Goal: Task Accomplishment & Management: Complete application form

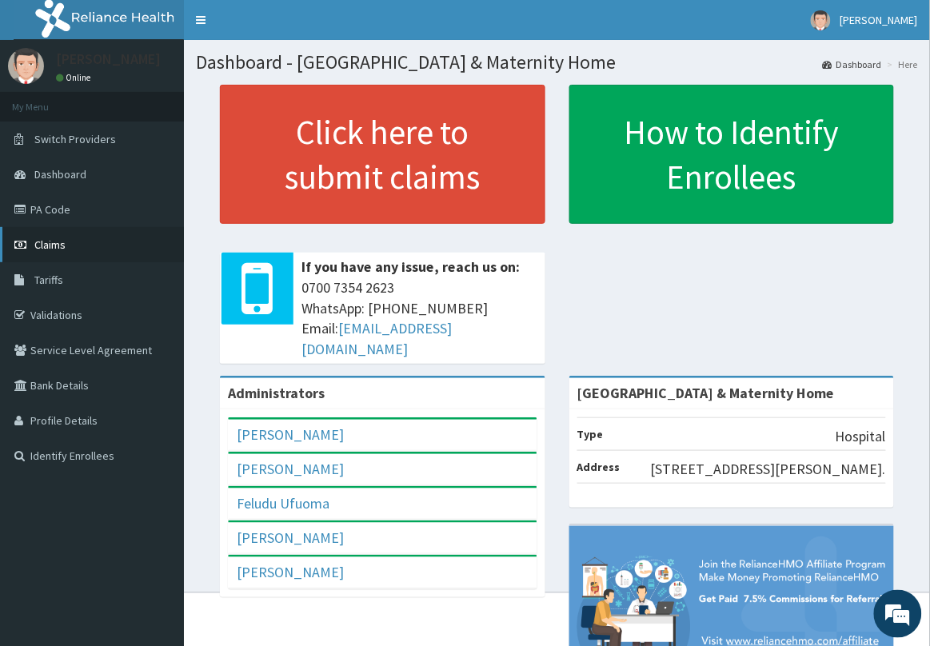
click at [62, 250] on span "Claims" at bounding box center [49, 244] width 31 height 14
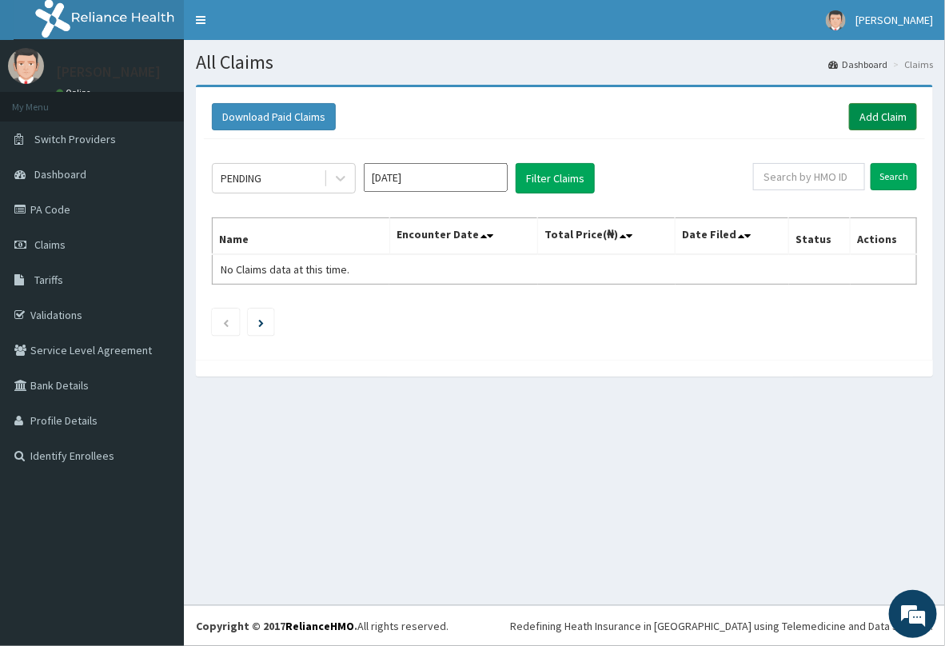
click at [881, 110] on link "Add Claim" at bounding box center [883, 116] width 68 height 27
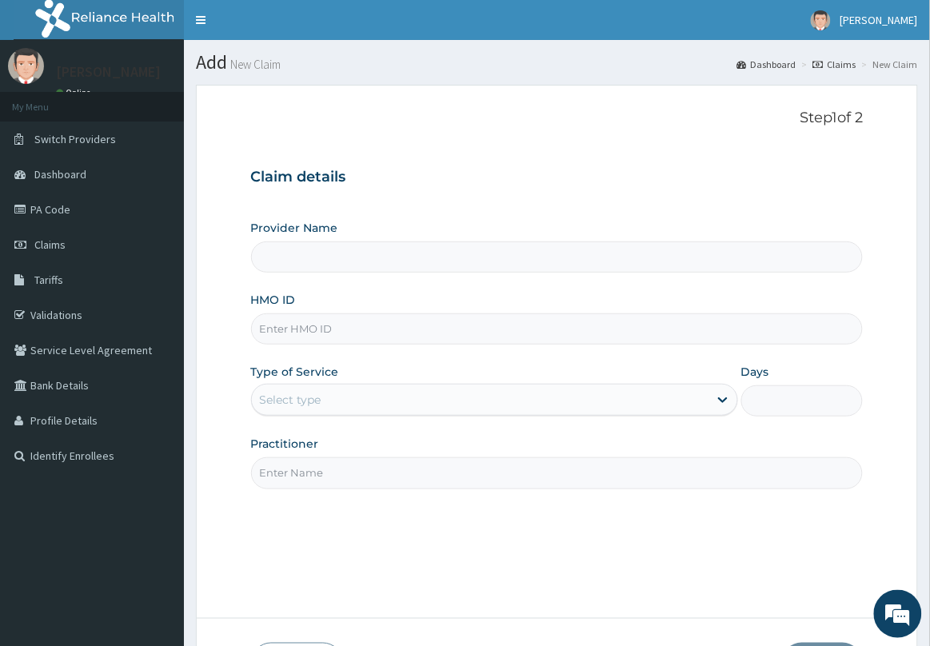
click at [417, 341] on input "HMO ID" at bounding box center [557, 328] width 613 height 31
type input "Delta Crown Hospital & Maternity Home"
type input "TAE/10080/B"
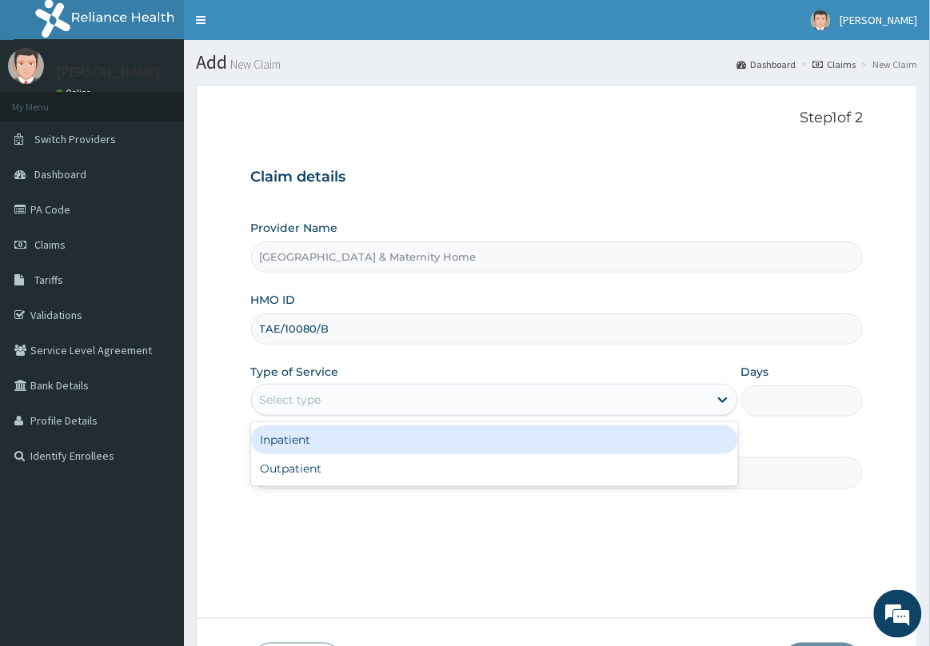
click at [381, 398] on div "Select type" at bounding box center [480, 400] width 457 height 26
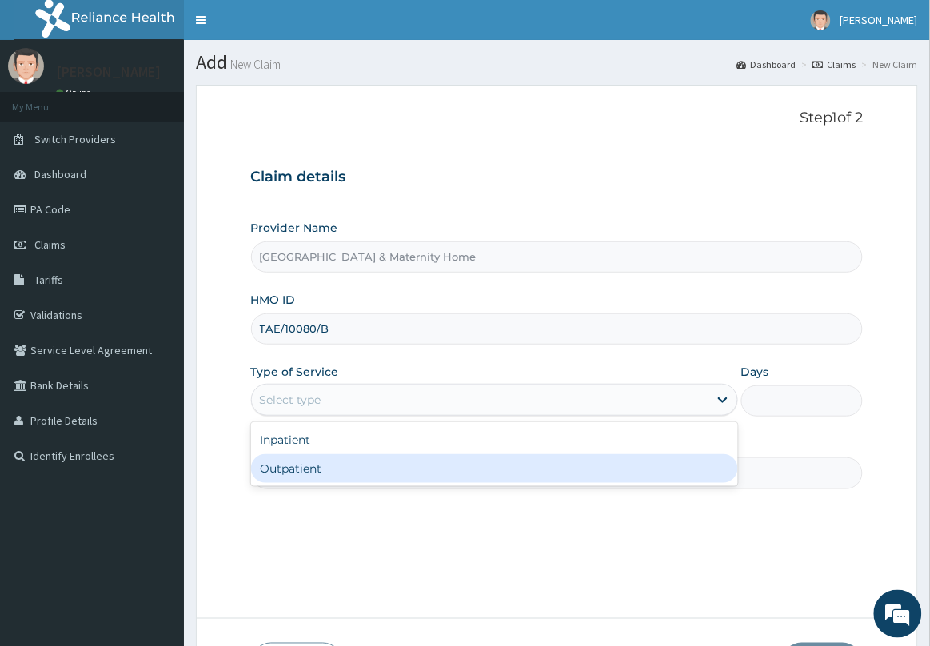
click at [357, 470] on div "Outpatient" at bounding box center [494, 468] width 487 height 29
type input "1"
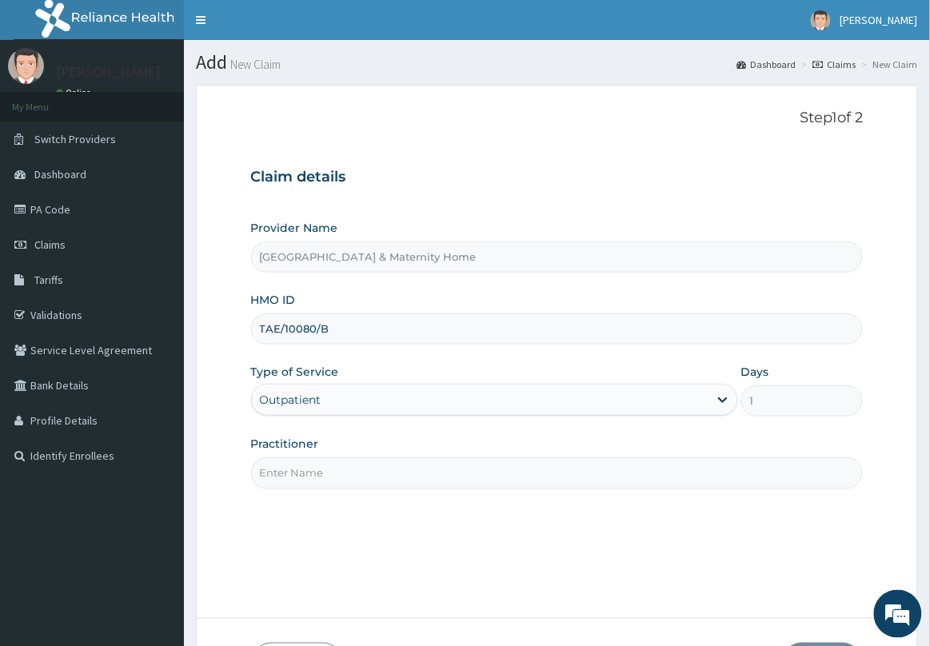
drag, startPoint x: 357, startPoint y: 472, endPoint x: 376, endPoint y: 469, distance: 18.7
click at [361, 472] on input "Practitioner" at bounding box center [557, 472] width 613 height 31
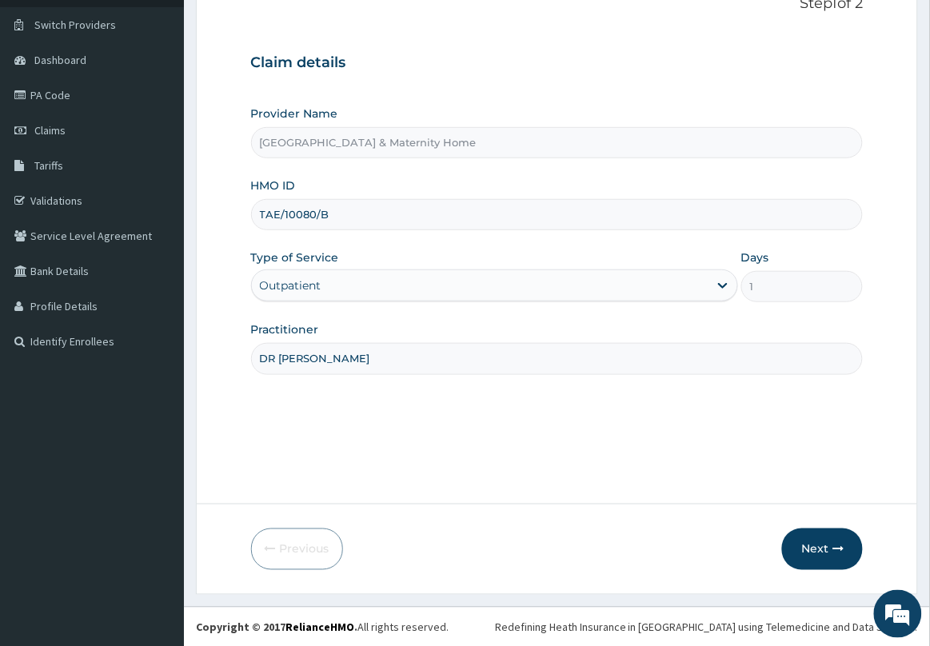
scroll to position [117, 0]
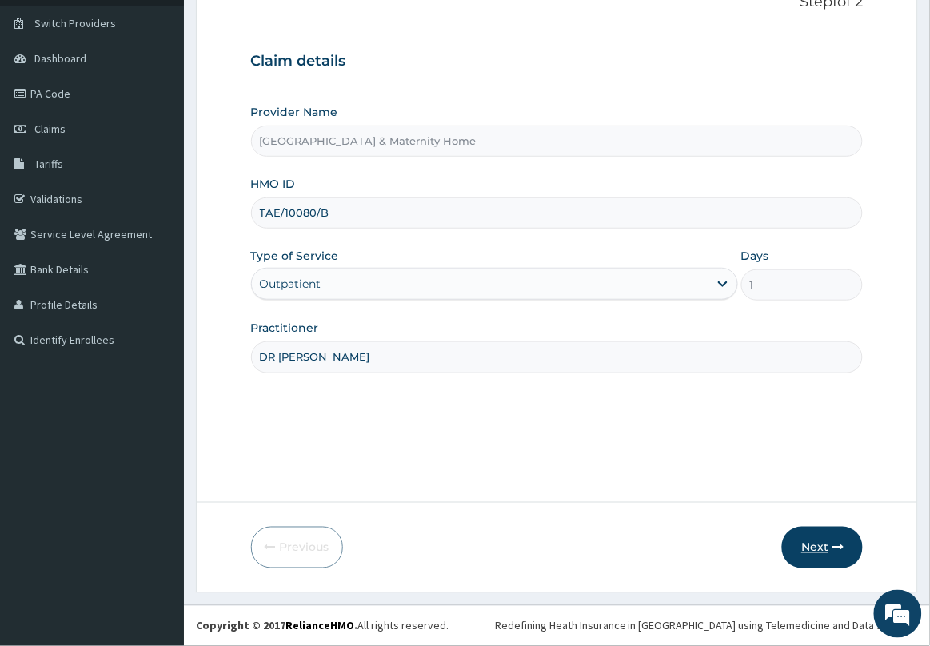
type input "DR MAMA"
click at [822, 549] on button "Next" at bounding box center [822, 548] width 81 height 42
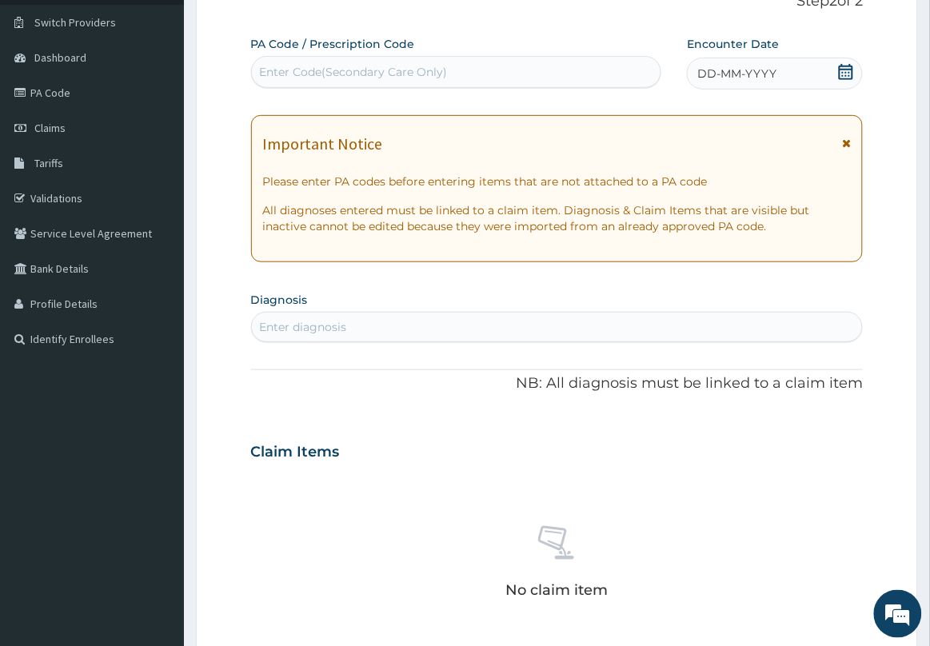
click at [846, 138] on icon at bounding box center [846, 143] width 9 height 11
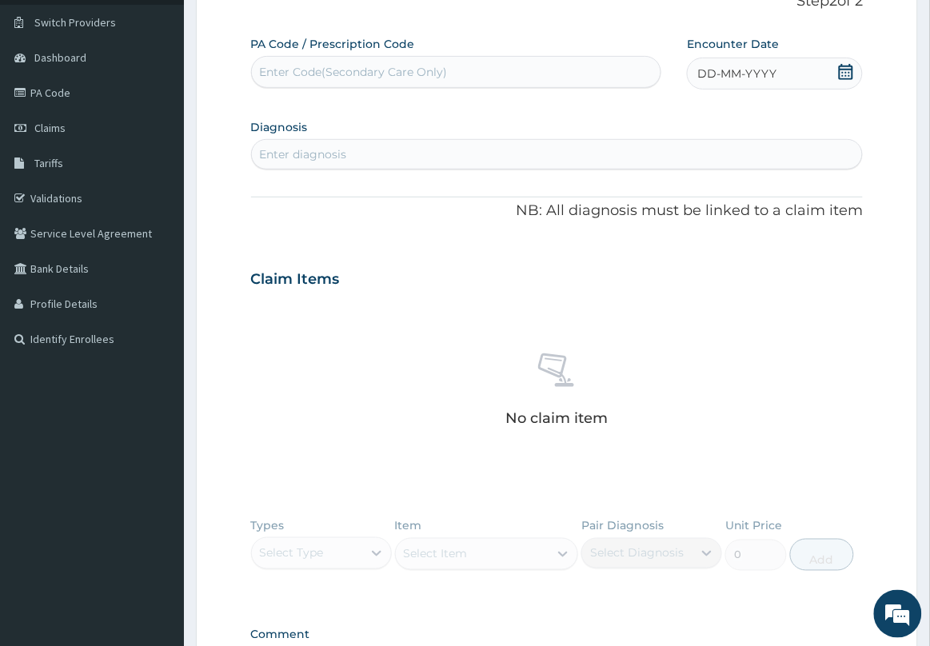
click at [848, 65] on icon at bounding box center [846, 72] width 16 height 16
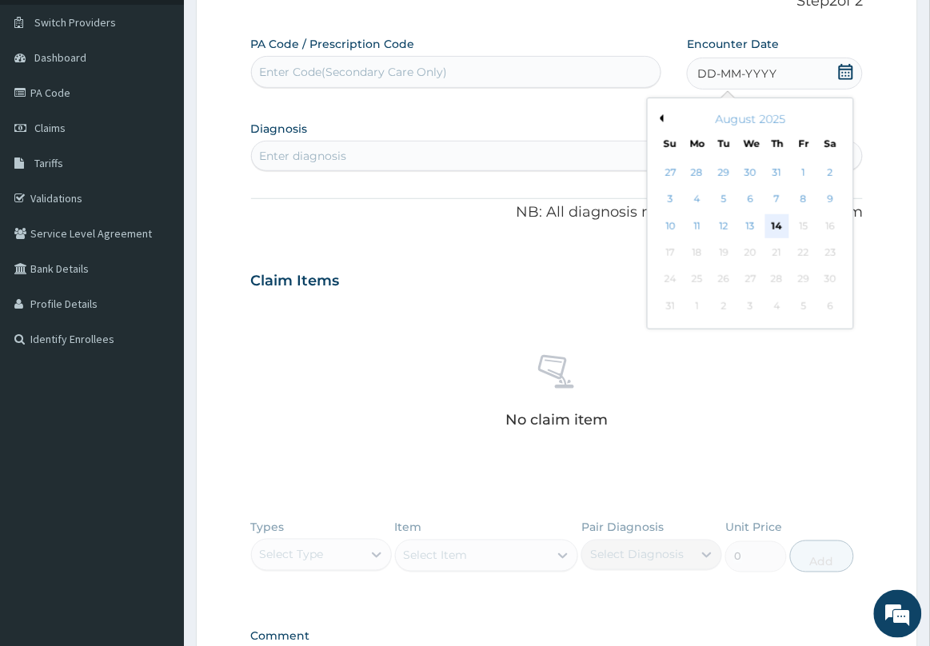
click at [778, 217] on div "14" at bounding box center [777, 226] width 24 height 24
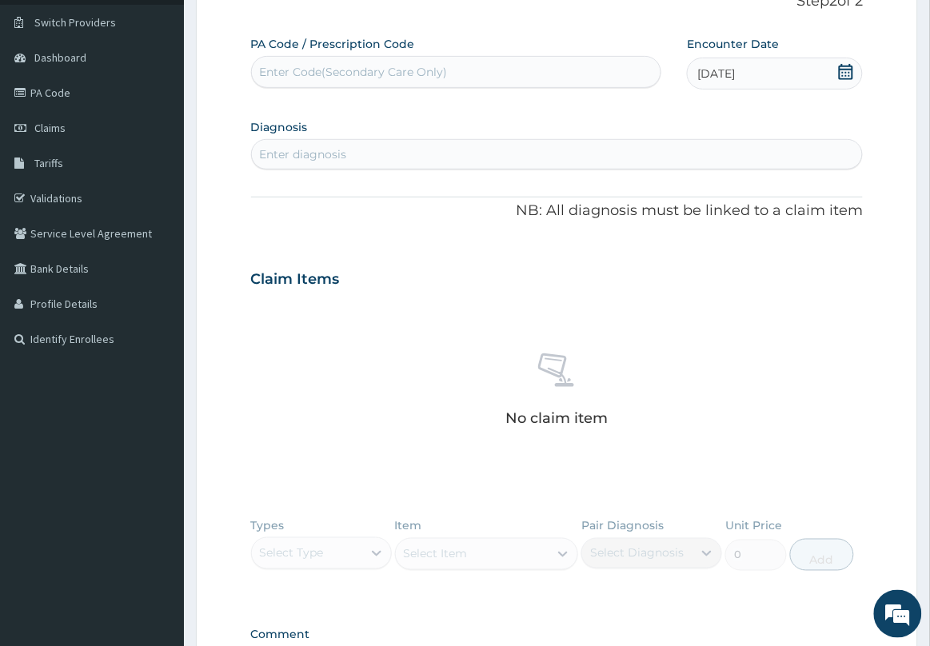
click at [534, 158] on div "Enter diagnosis" at bounding box center [557, 155] width 611 height 26
type input "MYALGIA"
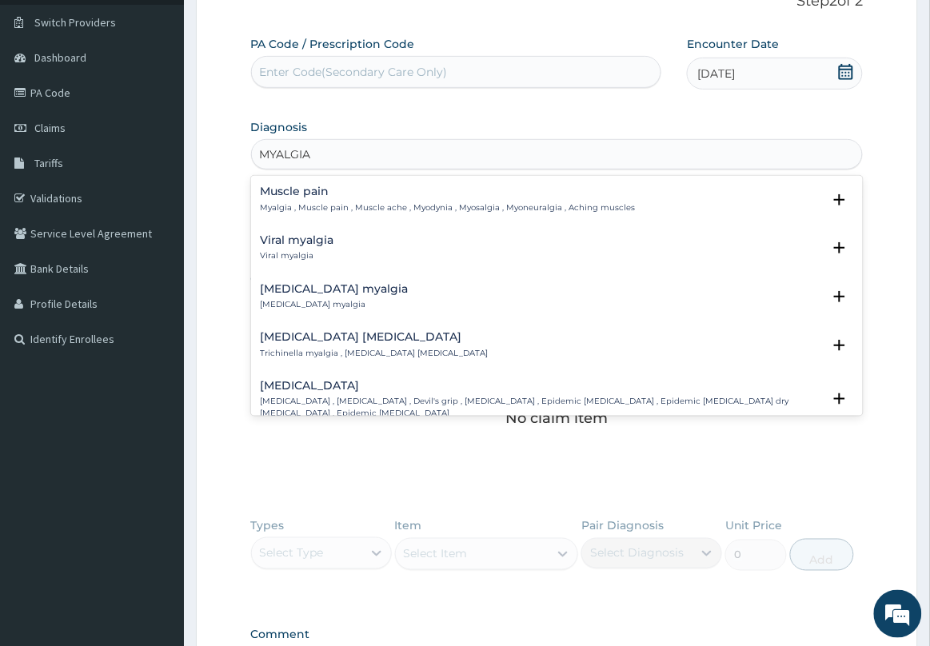
click at [292, 204] on p "Myalgia , Muscle pain , Muscle ache , Myodynia , Myosalgia , Myoneuralgia , Ach…" at bounding box center [448, 207] width 375 height 11
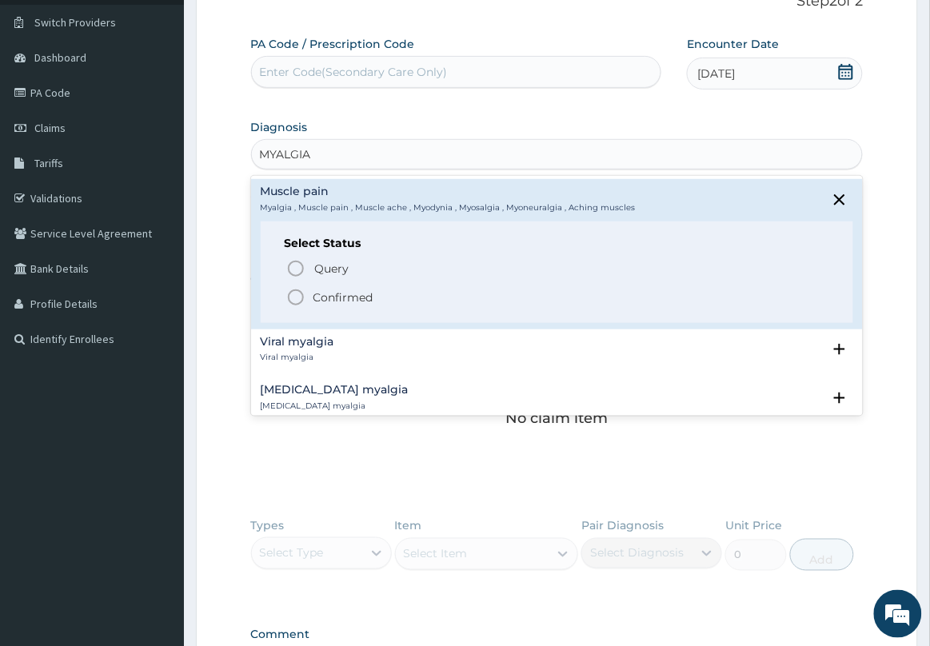
click at [293, 301] on icon "status option filled" at bounding box center [295, 297] width 19 height 19
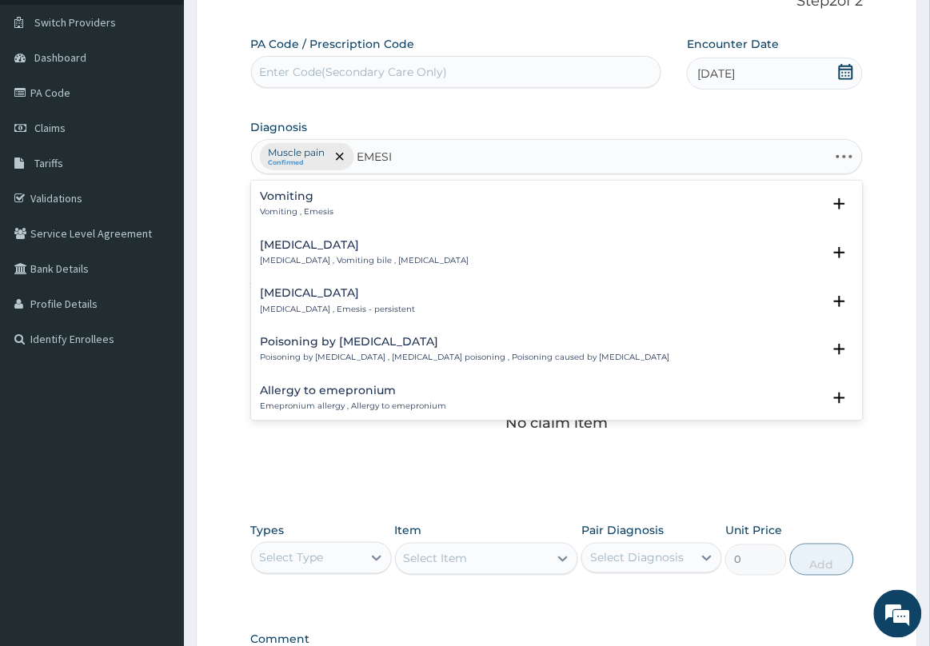
type input "EMESIS"
click at [316, 204] on div "Vomiting Vomiting , Emesis" at bounding box center [298, 204] width 74 height 28
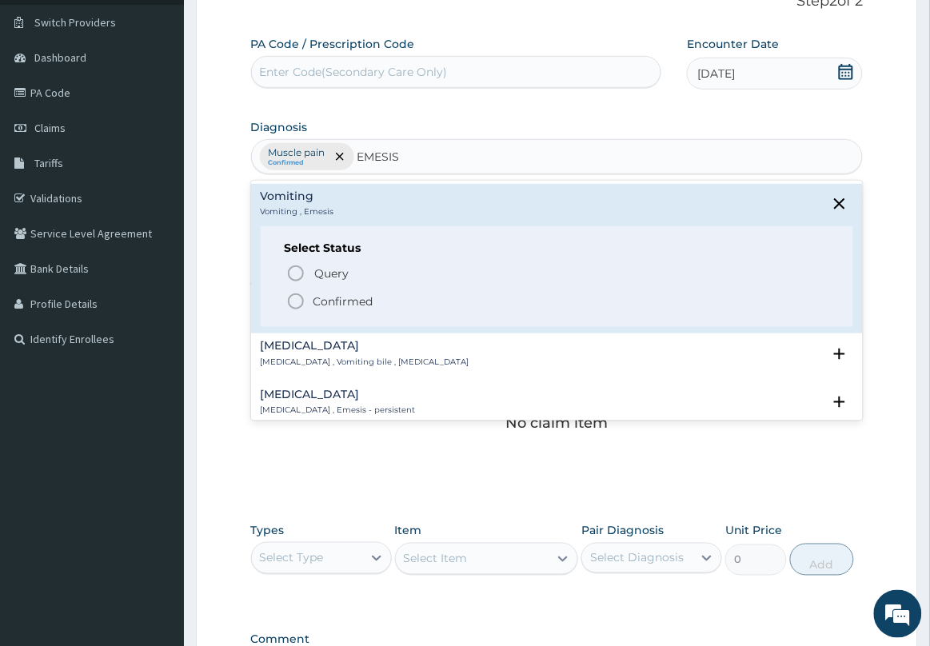
click at [348, 292] on span "Confirmed" at bounding box center [558, 301] width 544 height 19
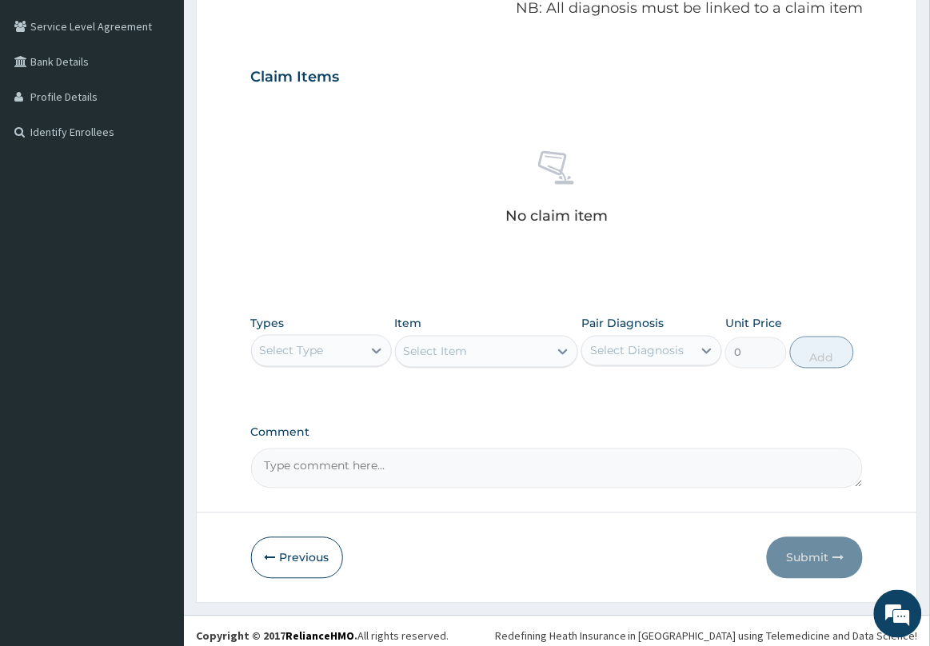
scroll to position [334, 0]
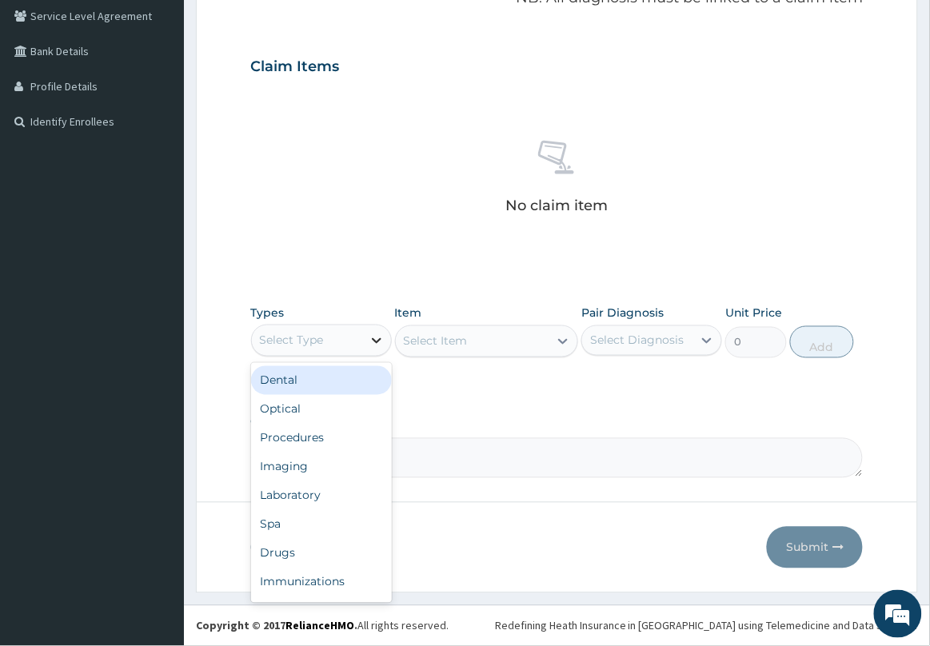
click at [364, 338] on div at bounding box center [376, 340] width 29 height 29
click at [300, 553] on div "Drugs" at bounding box center [321, 553] width 141 height 29
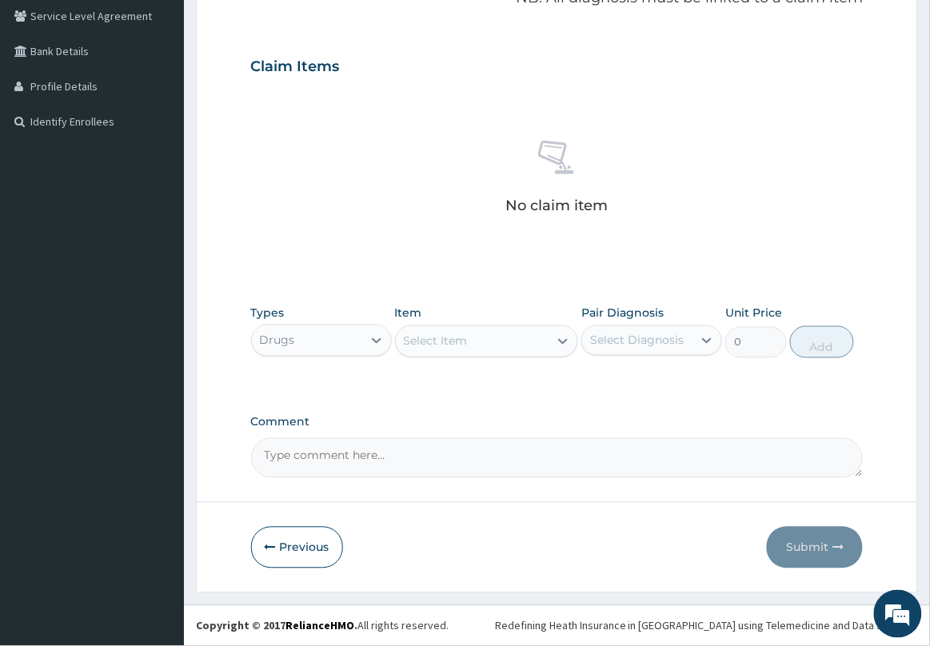
click at [472, 330] on div "Select Item" at bounding box center [473, 342] width 154 height 26
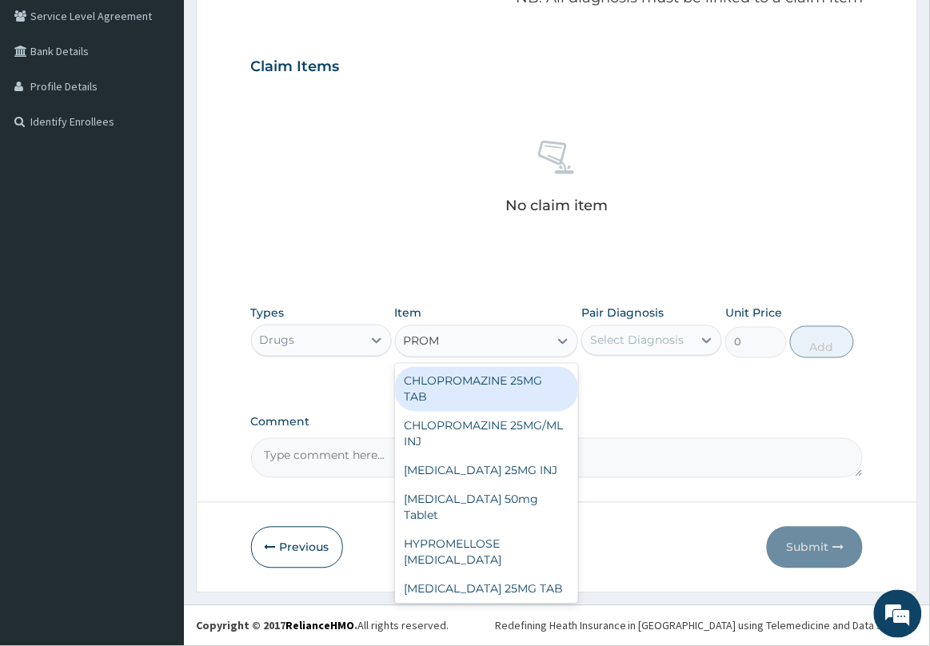
type input "PROME"
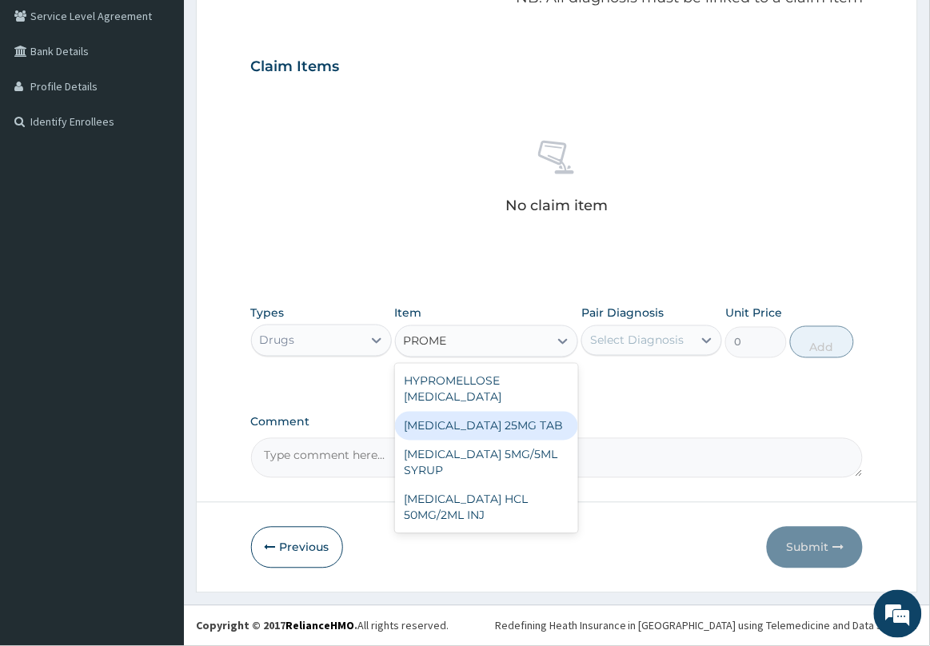
click at [520, 417] on div "PROMETHAZINE 25MG TAB" at bounding box center [487, 426] width 184 height 29
type input "52.5"
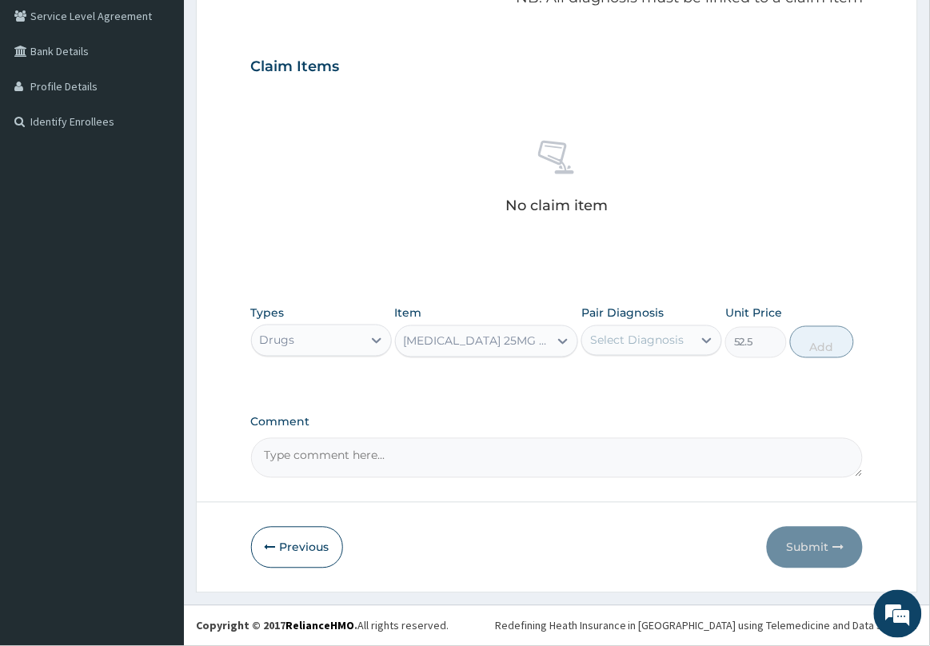
click at [628, 345] on div "Select Diagnosis" at bounding box center [637, 341] width 94 height 16
click at [630, 413] on label "Vomiting" at bounding box center [635, 413] width 54 height 16
checkbox input "true"
click at [830, 341] on button "Add" at bounding box center [822, 342] width 64 height 32
type input "0"
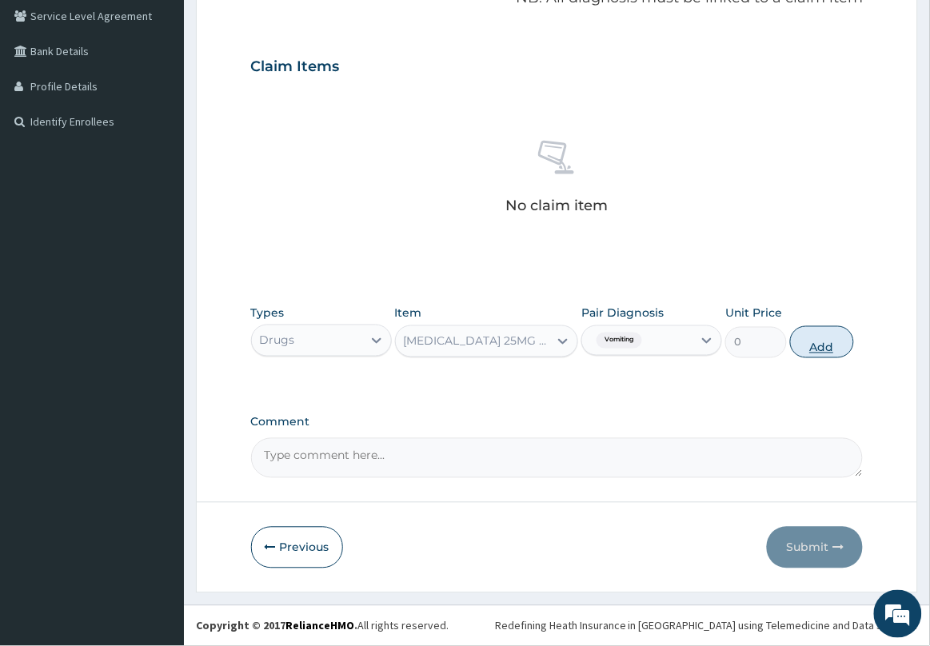
scroll to position [272, 0]
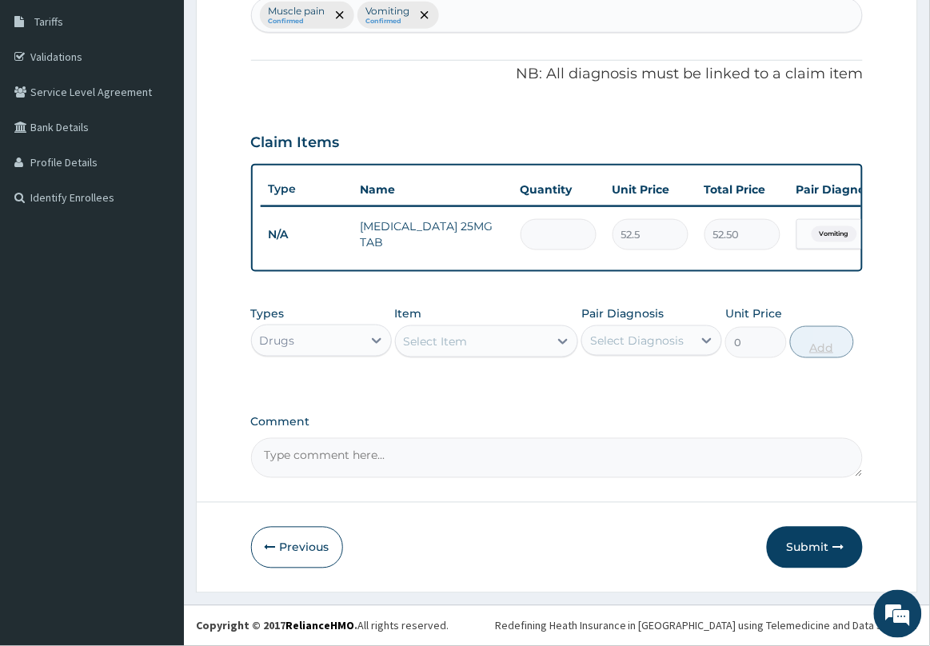
type input "0.00"
type input "3"
type input "157.50"
type input "3"
click at [528, 341] on div "Select Item" at bounding box center [473, 342] width 154 height 26
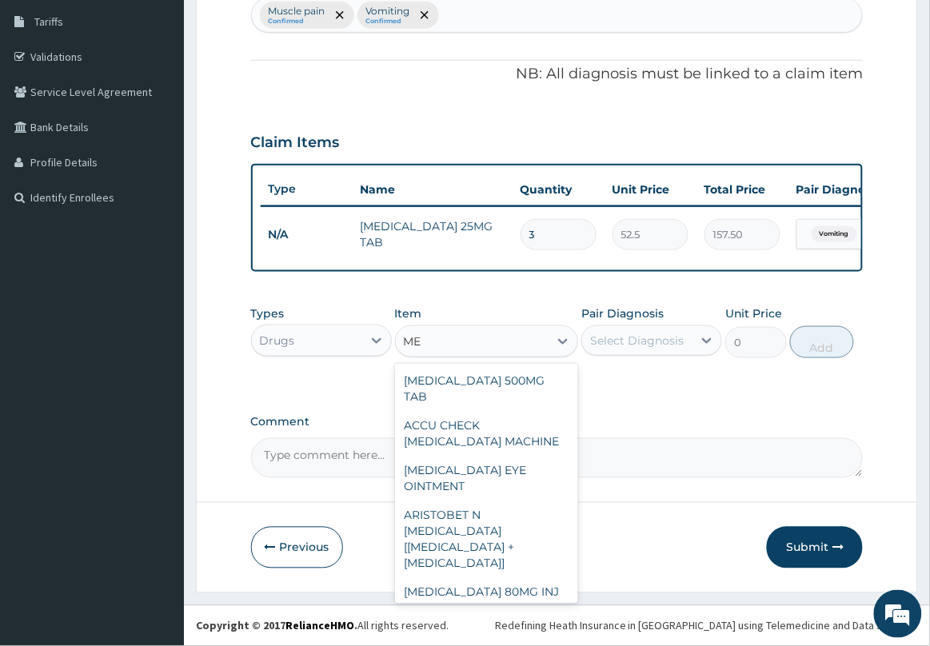
type input "M"
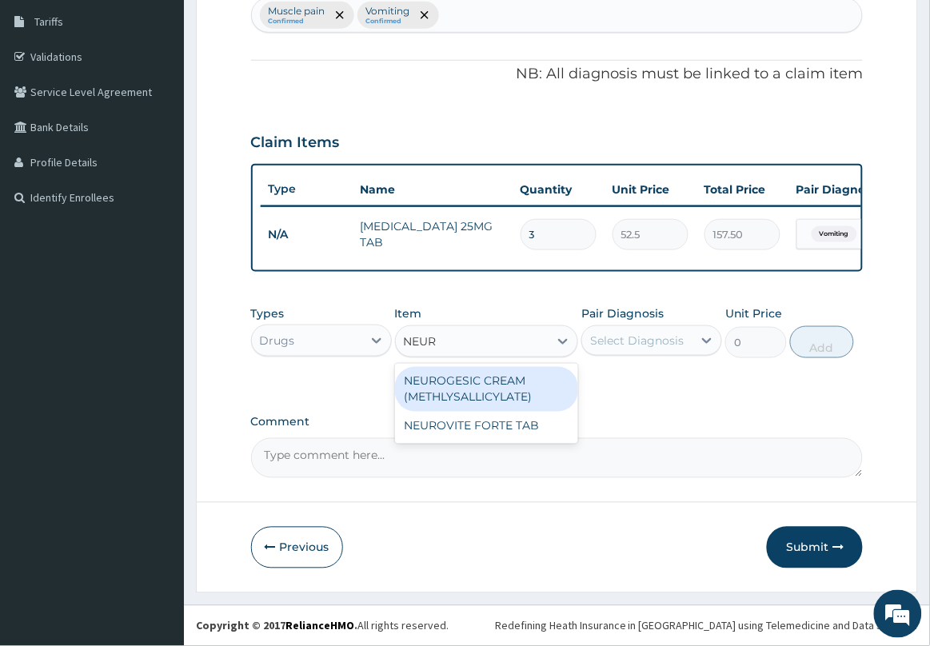
type input "NEURO"
click at [533, 381] on div "NEUROGESIC CREAM (METHLYSALLICYLATE)" at bounding box center [487, 389] width 184 height 45
type input "1181.25"
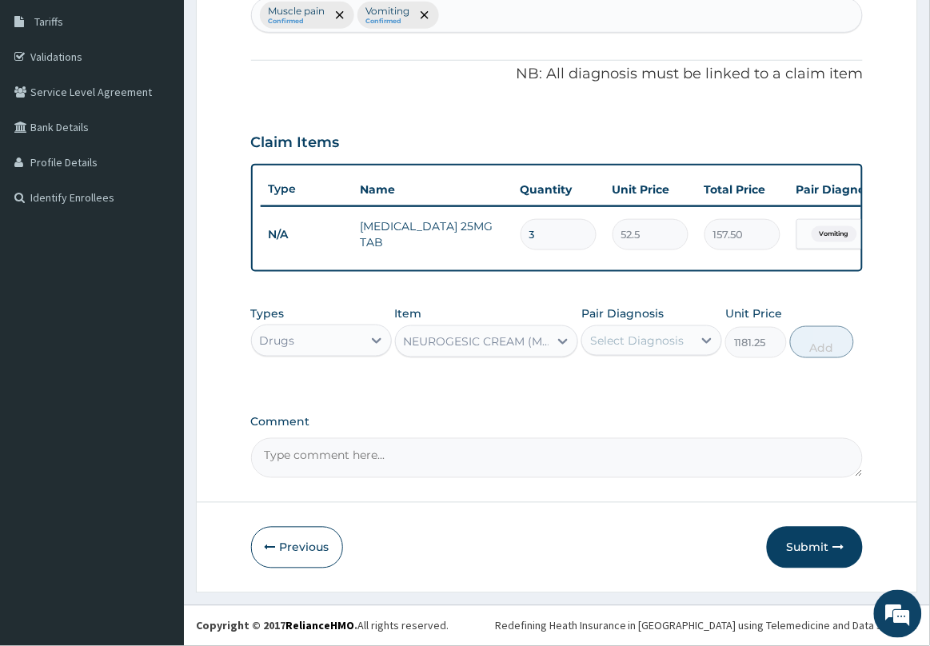
click at [658, 341] on div "Select Diagnosis" at bounding box center [637, 341] width 94 height 16
click at [636, 381] on label "Muscle pain" at bounding box center [642, 380] width 69 height 16
checkbox input "true"
click at [817, 348] on button "Add" at bounding box center [822, 342] width 64 height 32
type input "0"
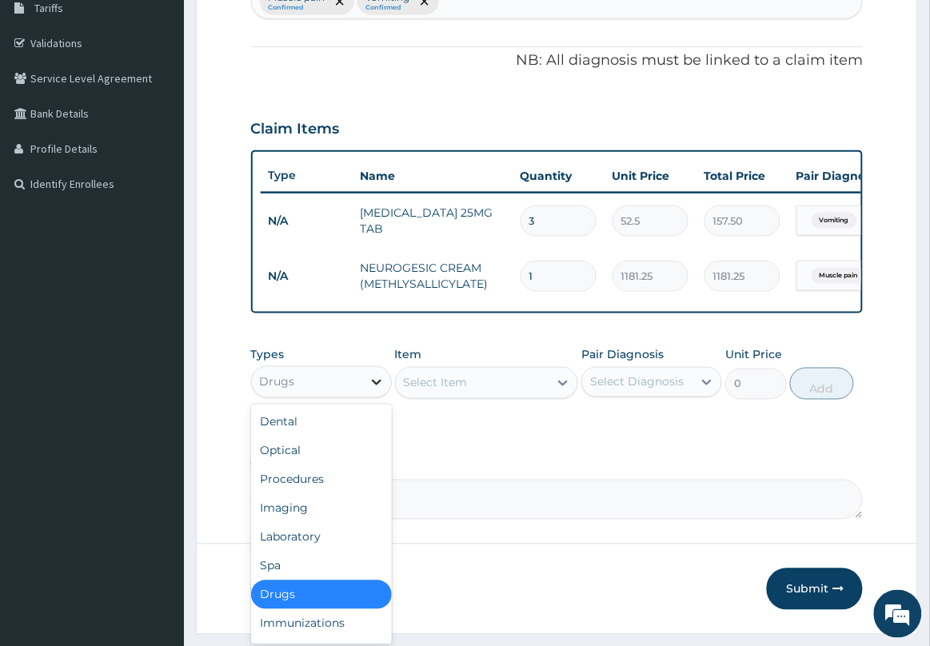
click at [369, 389] on icon at bounding box center [377, 382] width 16 height 16
drag, startPoint x: 354, startPoint y: 497, endPoint x: 453, endPoint y: 425, distance: 122.3
click at [357, 493] on div "Procedures" at bounding box center [321, 479] width 141 height 29
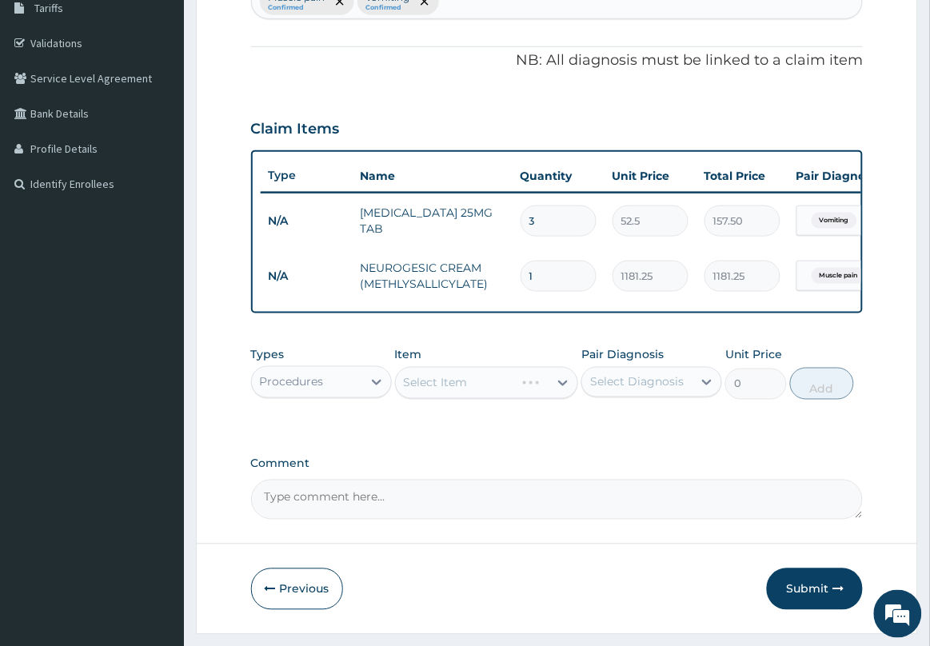
click at [472, 397] on div "Select Item" at bounding box center [487, 383] width 184 height 32
click at [473, 396] on div "Select Item" at bounding box center [473, 383] width 154 height 26
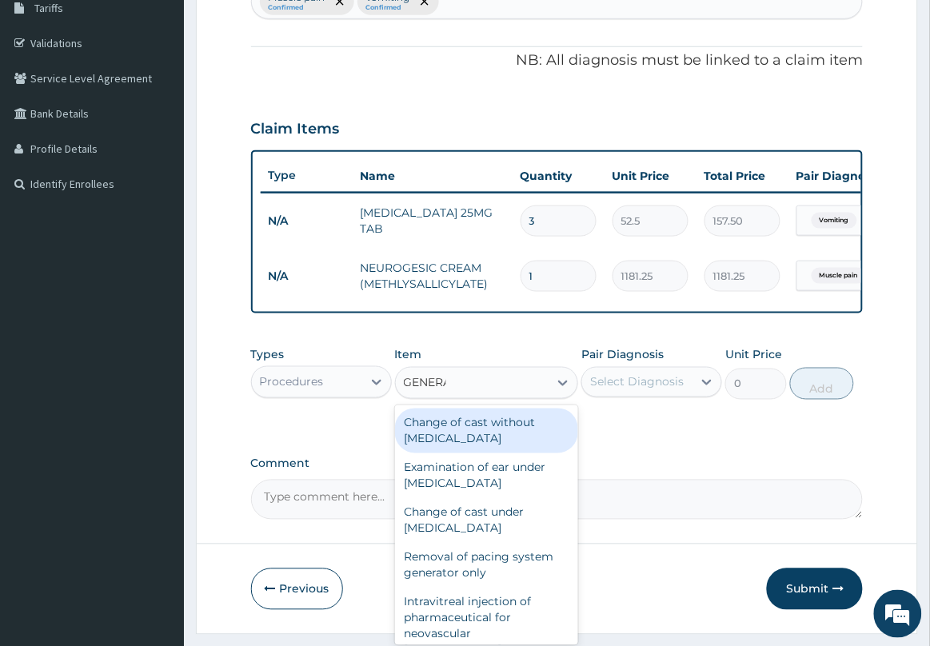
type input "GENERAL"
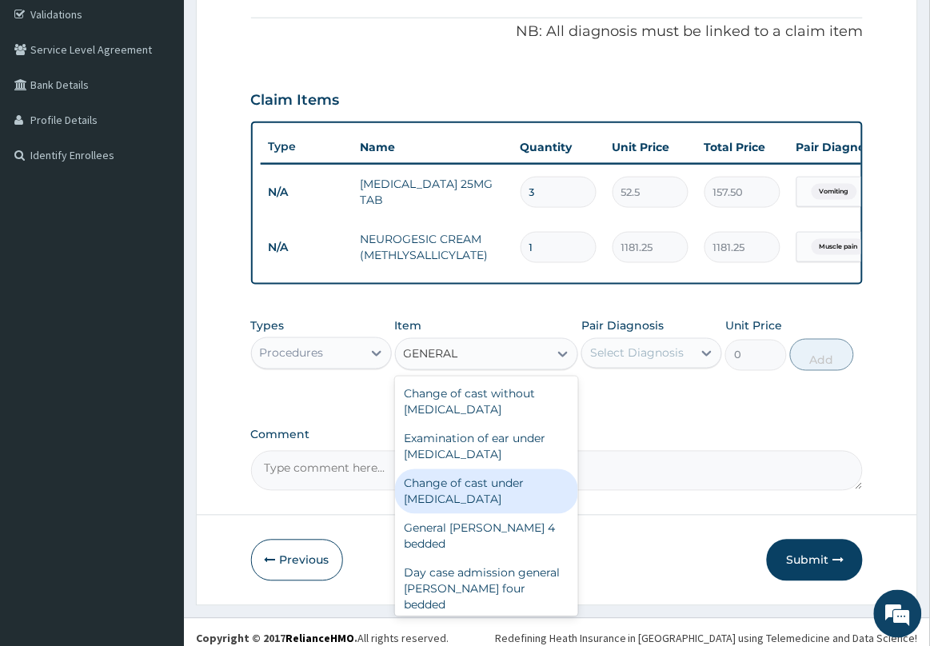
scroll to position [326, 0]
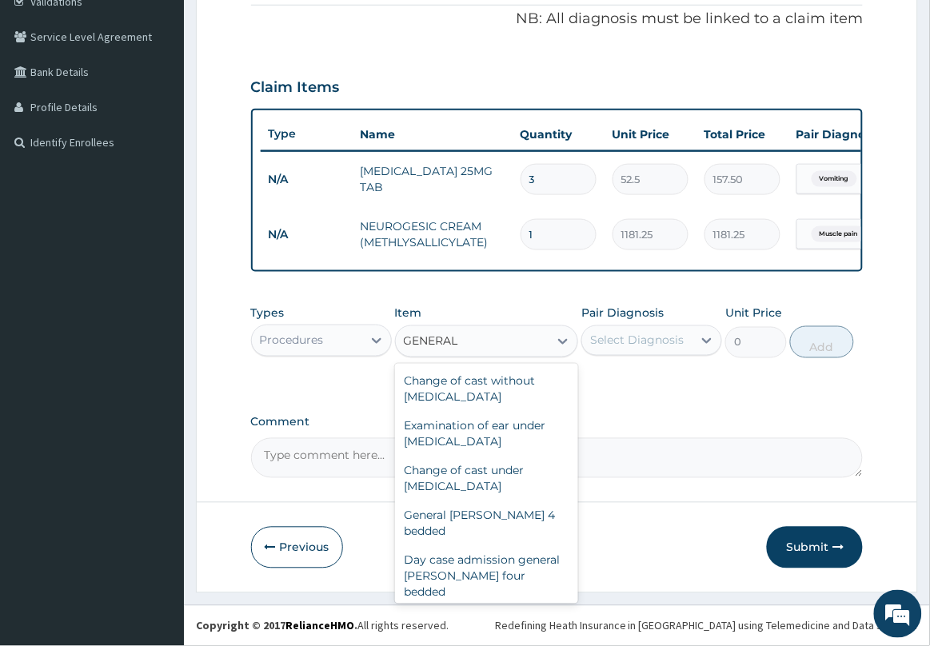
click at [530, 607] on div "General practitioner Consultation first outpatient consultation" at bounding box center [487, 637] width 184 height 61
type input "2500"
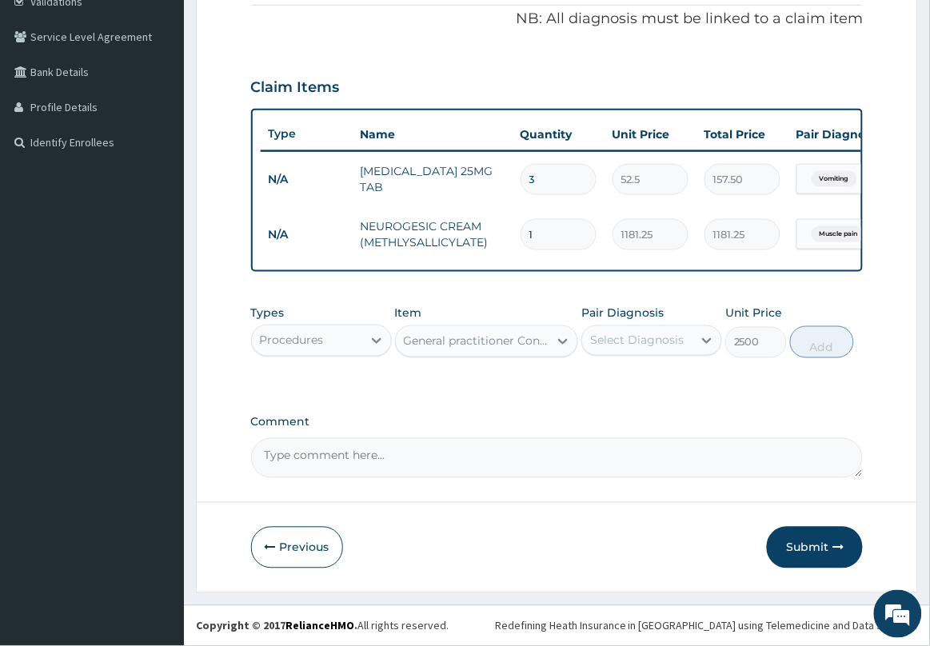
click at [676, 337] on div "Select Diagnosis" at bounding box center [637, 341] width 94 height 16
click at [661, 385] on label "Muscle pain" at bounding box center [642, 380] width 69 height 16
checkbox input "true"
click at [814, 348] on button "Add" at bounding box center [822, 342] width 64 height 32
type input "0"
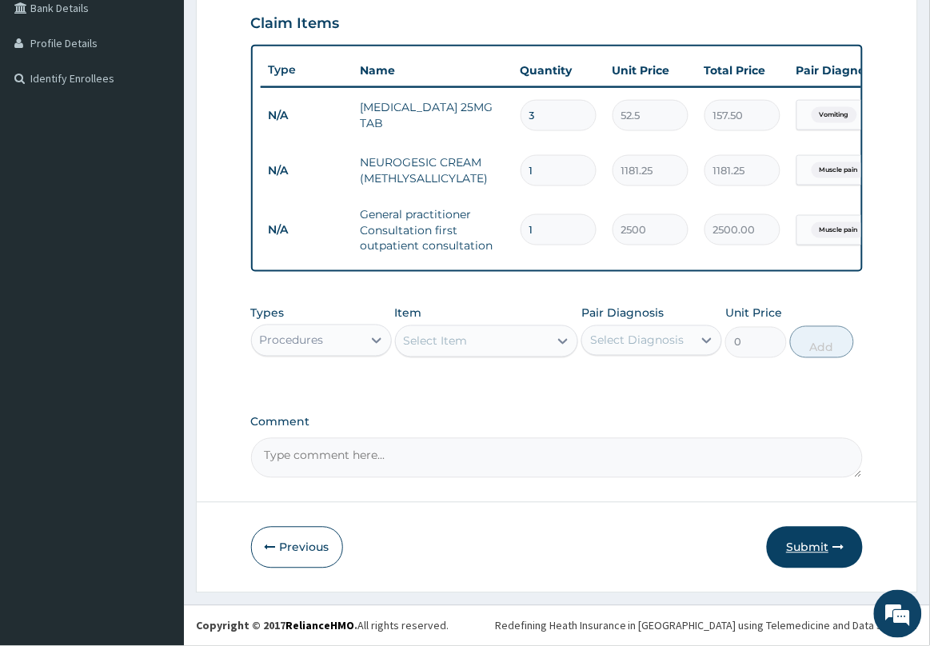
click at [816, 541] on button "Submit" at bounding box center [815, 548] width 96 height 42
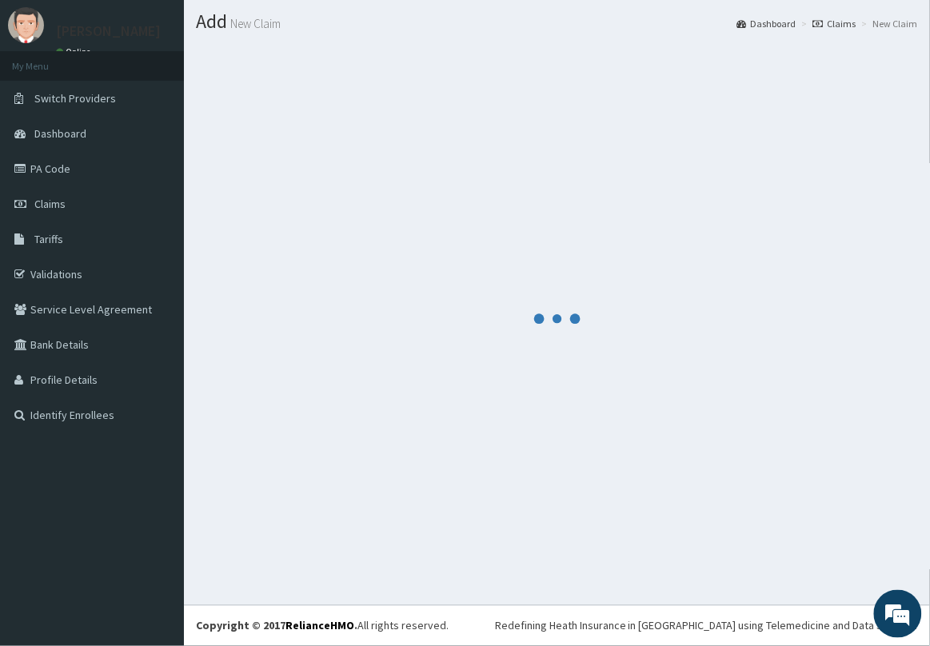
scroll to position [390, 0]
